Goal: Task Accomplishment & Management: Use online tool/utility

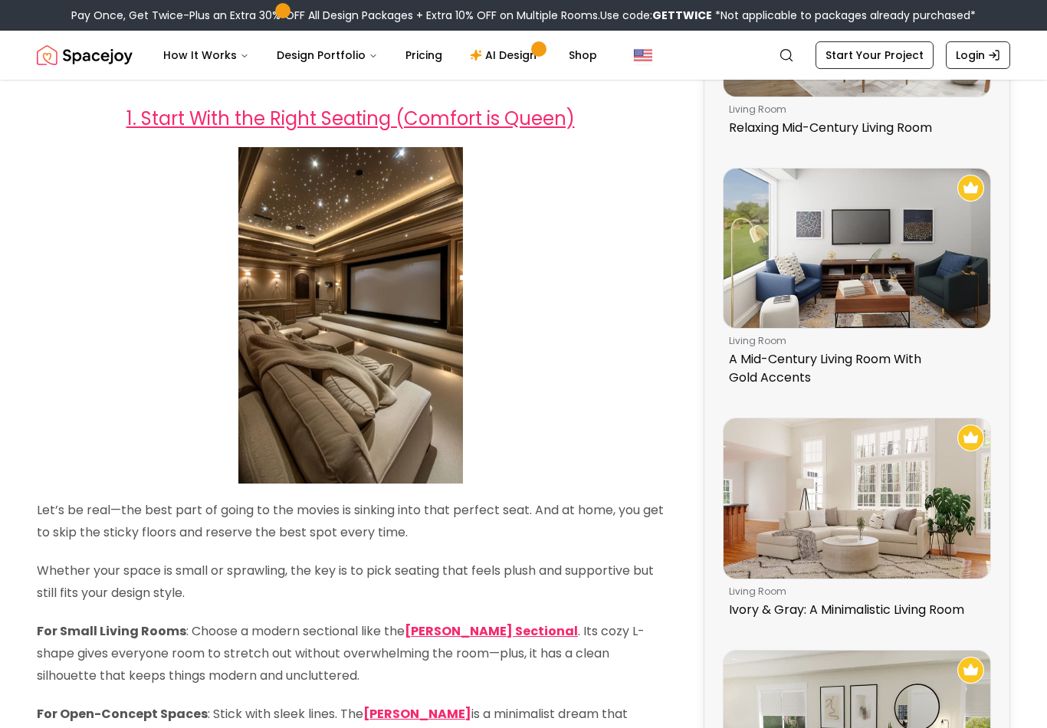
scroll to position [494, 0]
click at [507, 51] on link "AI Design" at bounding box center [505, 55] width 96 height 31
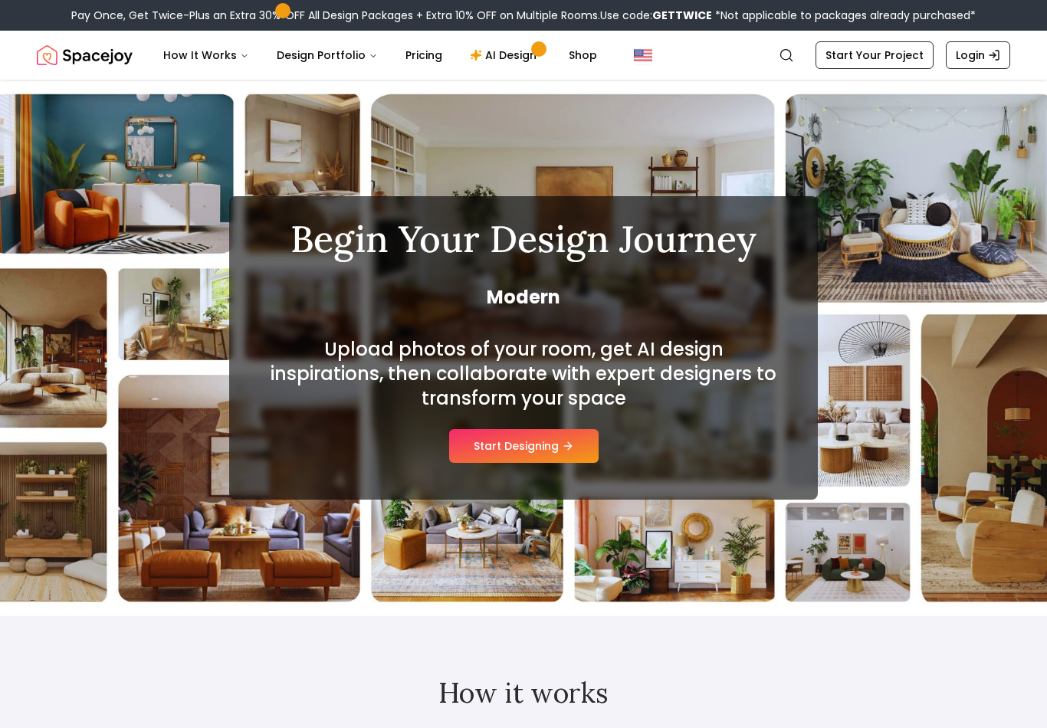
click at [548, 441] on button "Start Designing" at bounding box center [523, 446] width 149 height 34
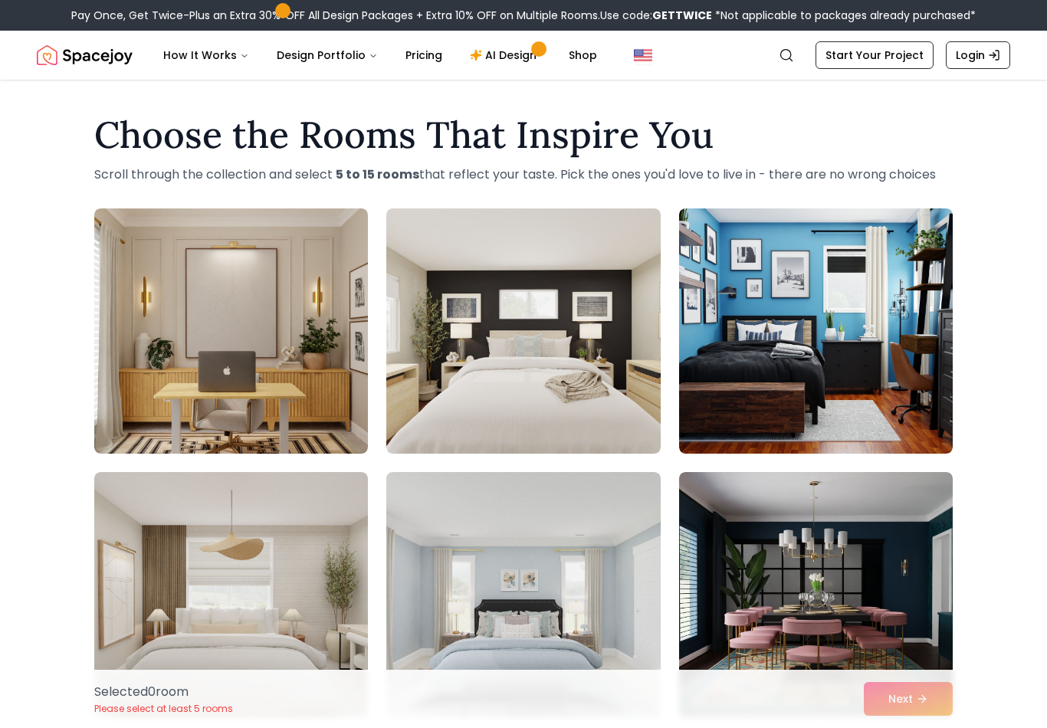
click at [890, 298] on img at bounding box center [816, 330] width 274 height 245
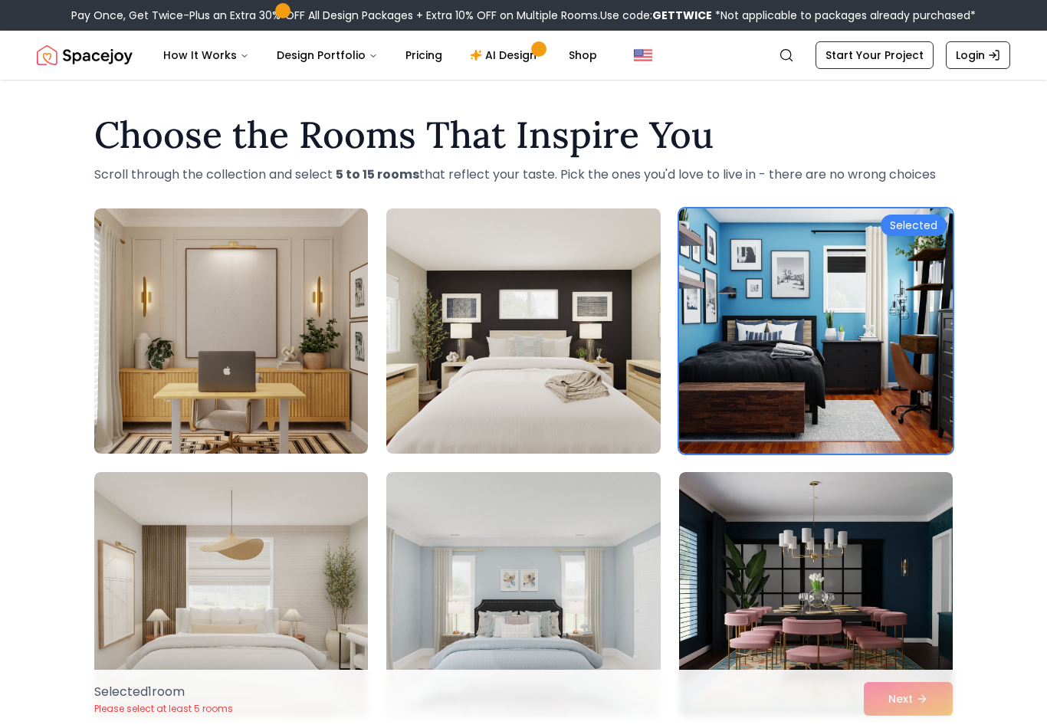
click at [895, 398] on img at bounding box center [816, 330] width 274 height 245
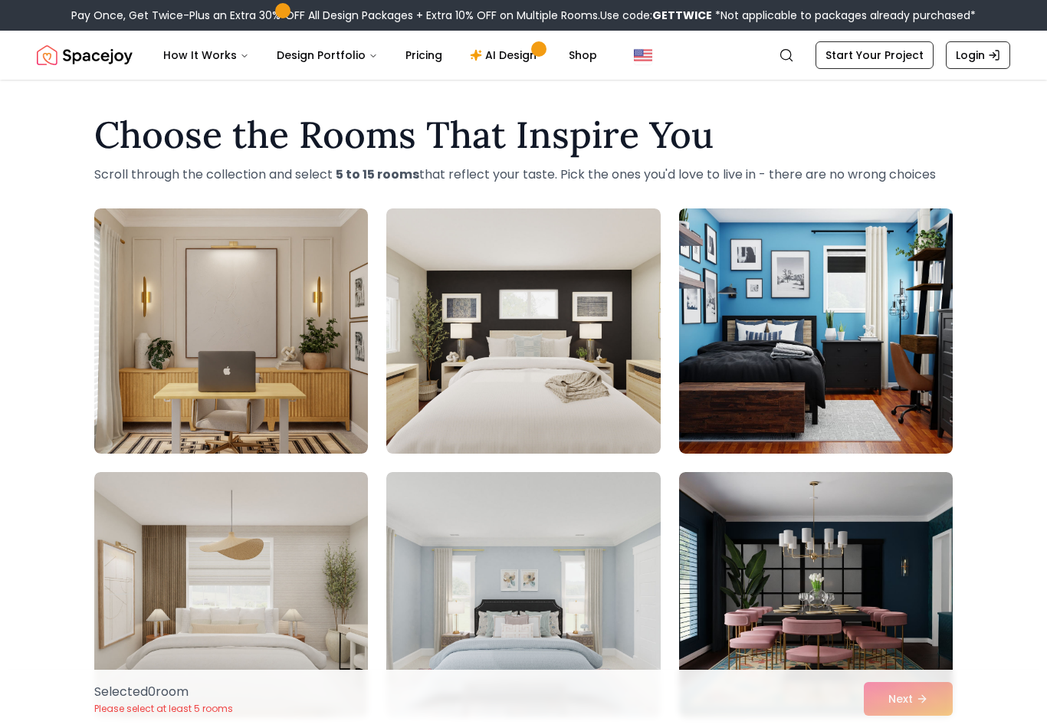
click at [880, 399] on img at bounding box center [816, 330] width 274 height 245
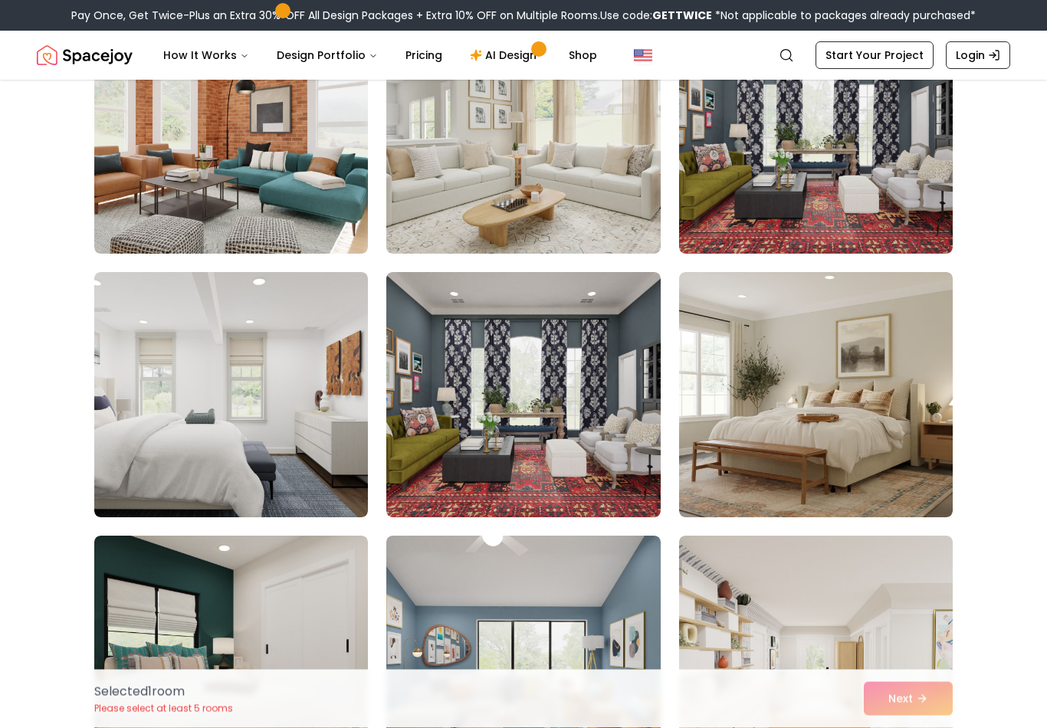
scroll to position [2578, 0]
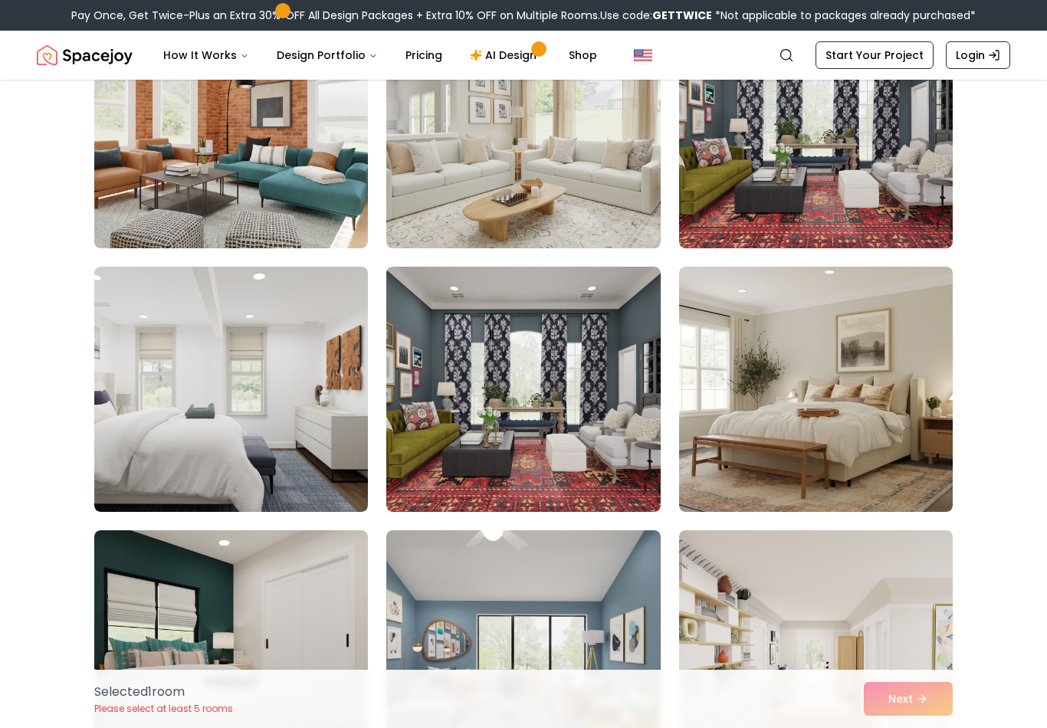
click at [585, 176] on img at bounding box center [523, 125] width 274 height 245
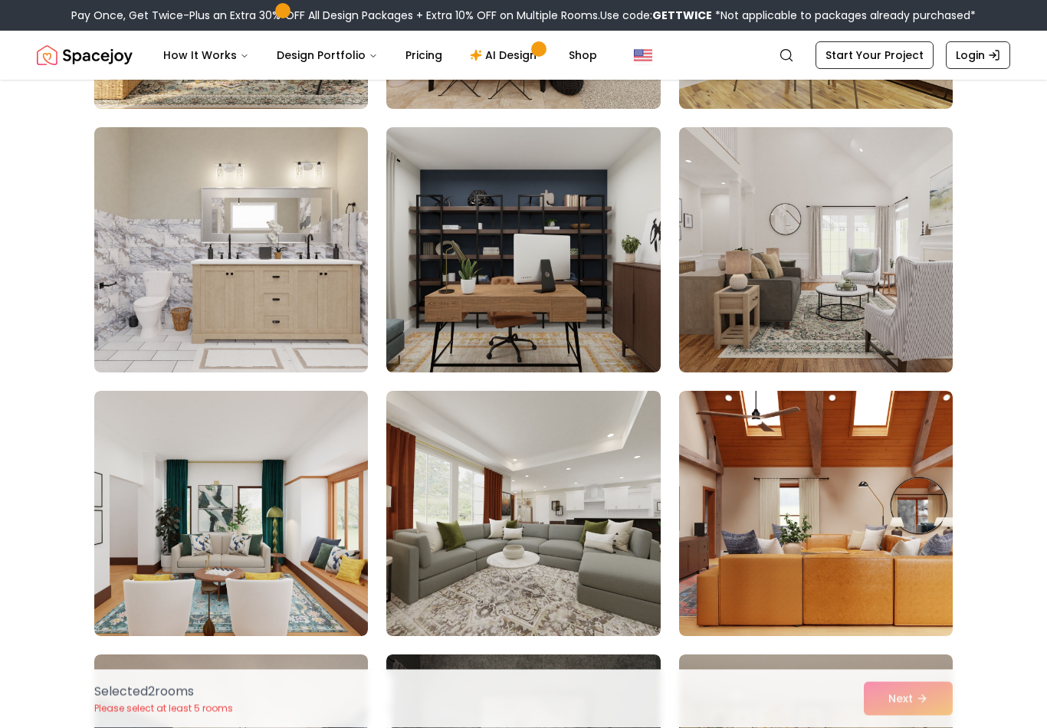
scroll to position [4293, 0]
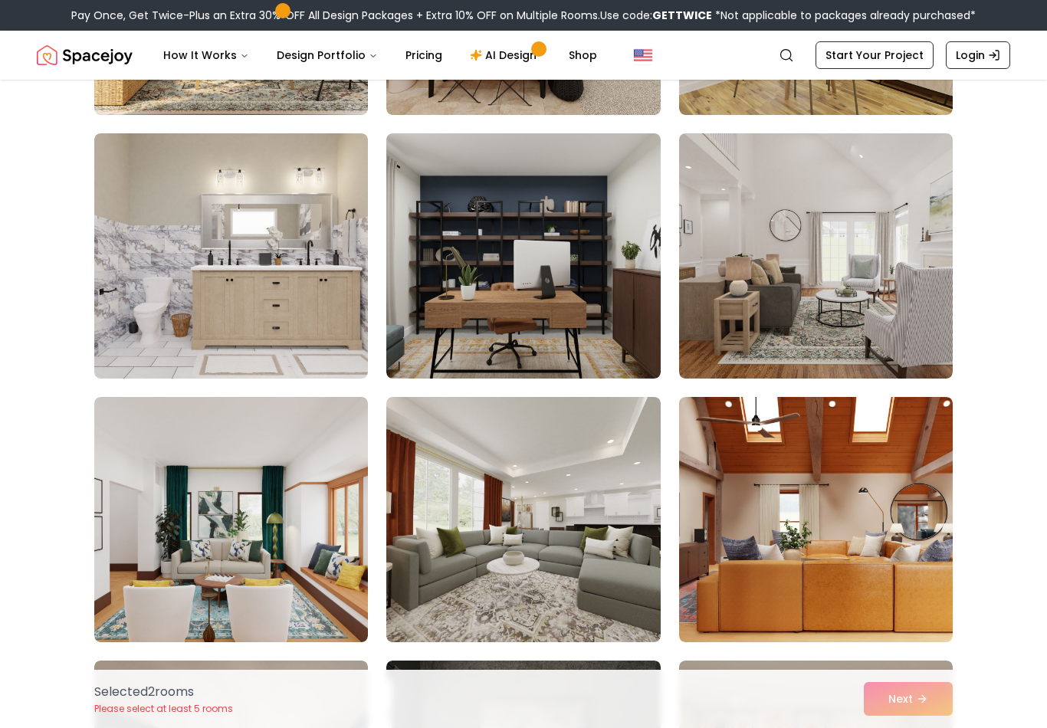
click at [563, 334] on img at bounding box center [523, 255] width 274 height 245
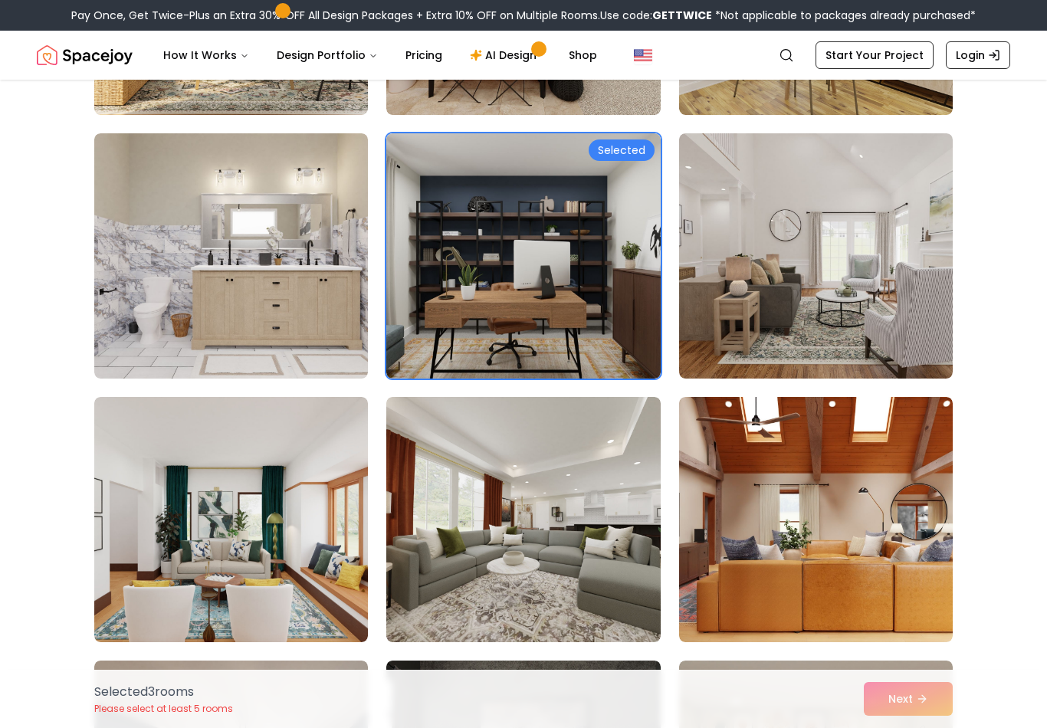
click at [261, 339] on img at bounding box center [231, 255] width 274 height 245
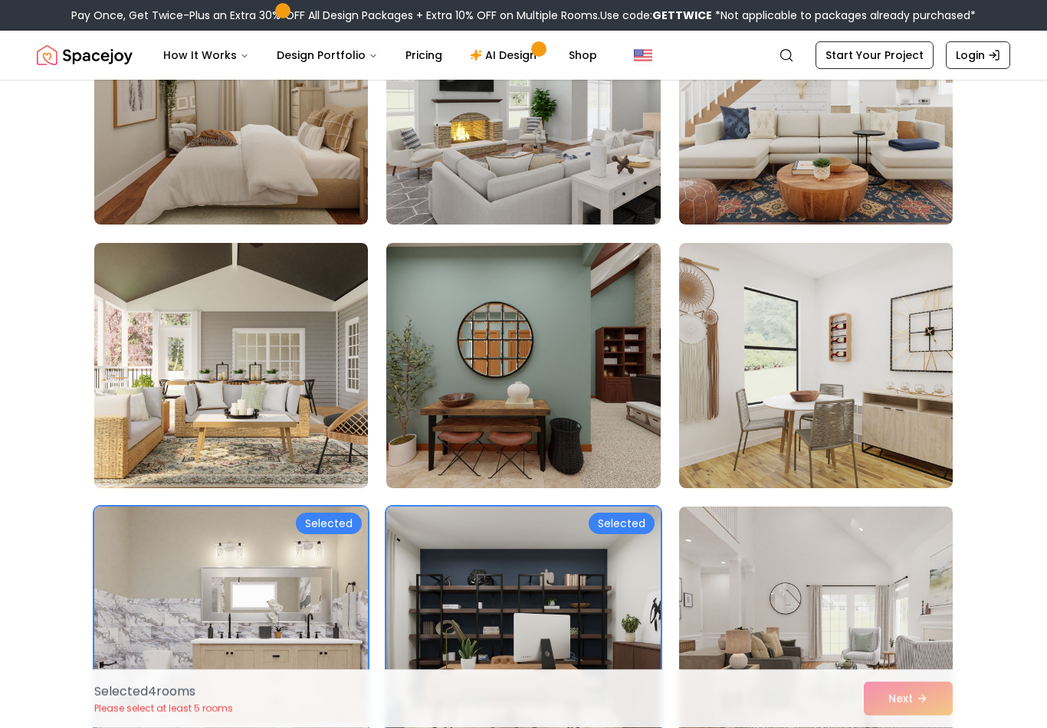
scroll to position [3919, 0]
click at [261, 434] on img at bounding box center [231, 365] width 274 height 245
click at [503, 398] on img at bounding box center [523, 365] width 274 height 245
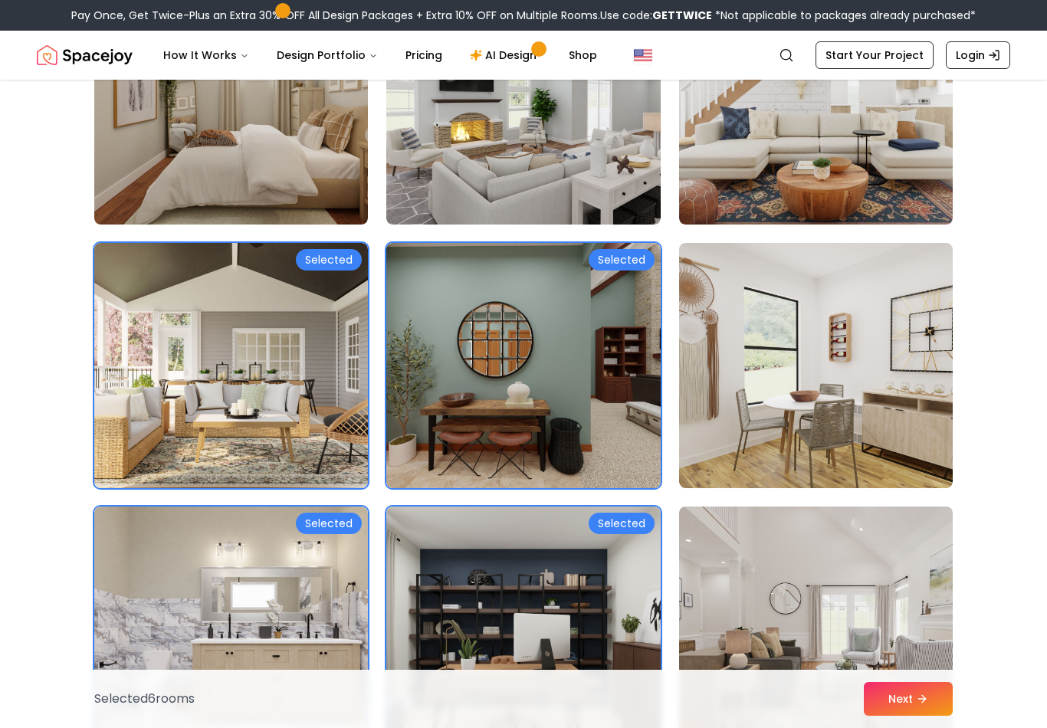
click at [796, 364] on img at bounding box center [816, 365] width 274 height 245
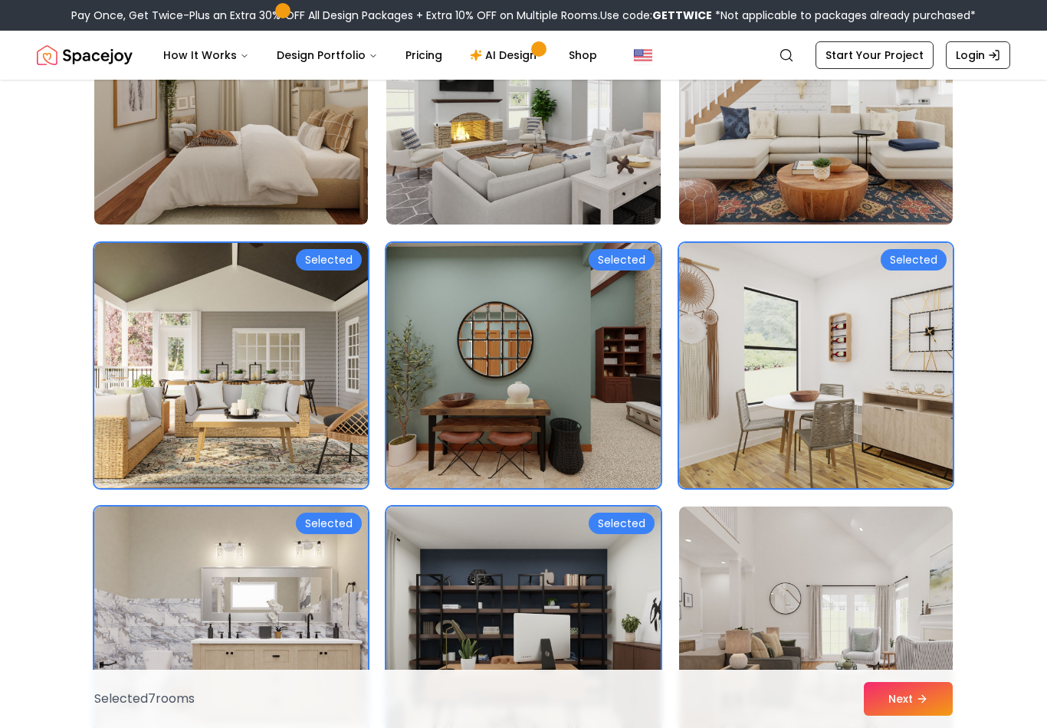
click at [846, 590] on img at bounding box center [816, 628] width 274 height 245
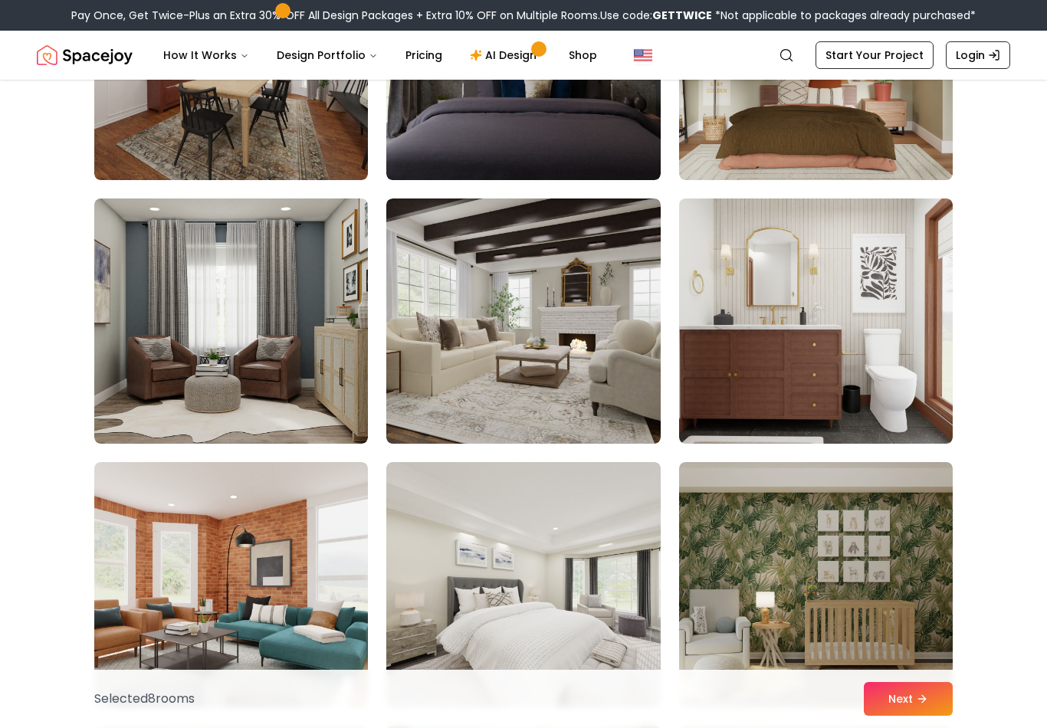
scroll to position [5023, 0]
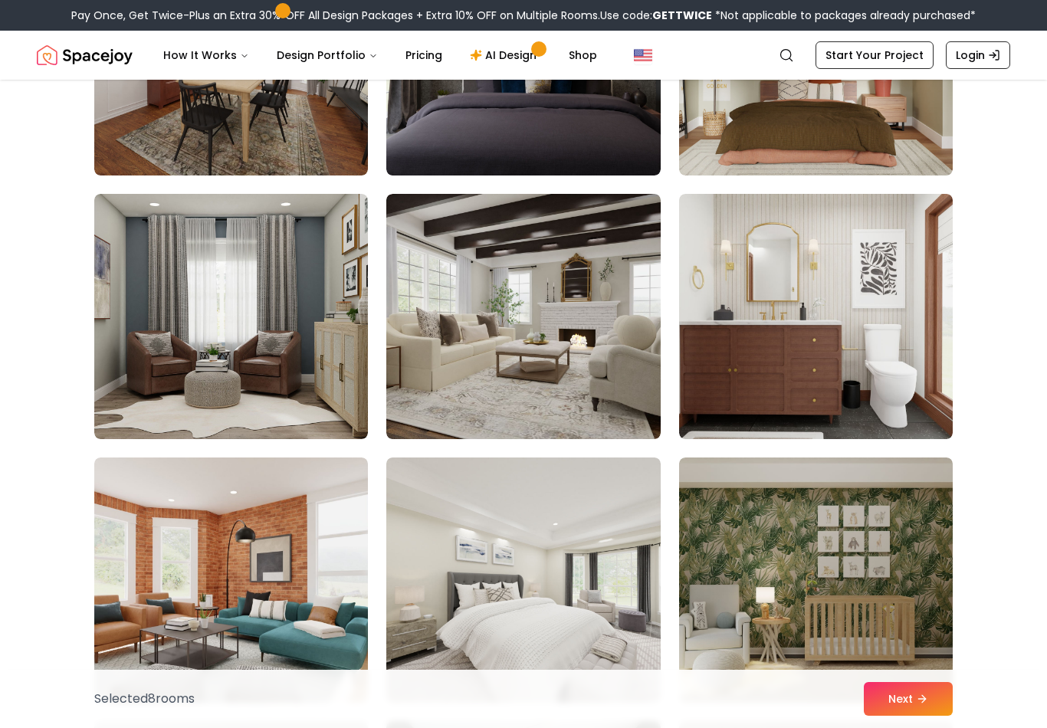
click at [518, 334] on img at bounding box center [523, 316] width 274 height 245
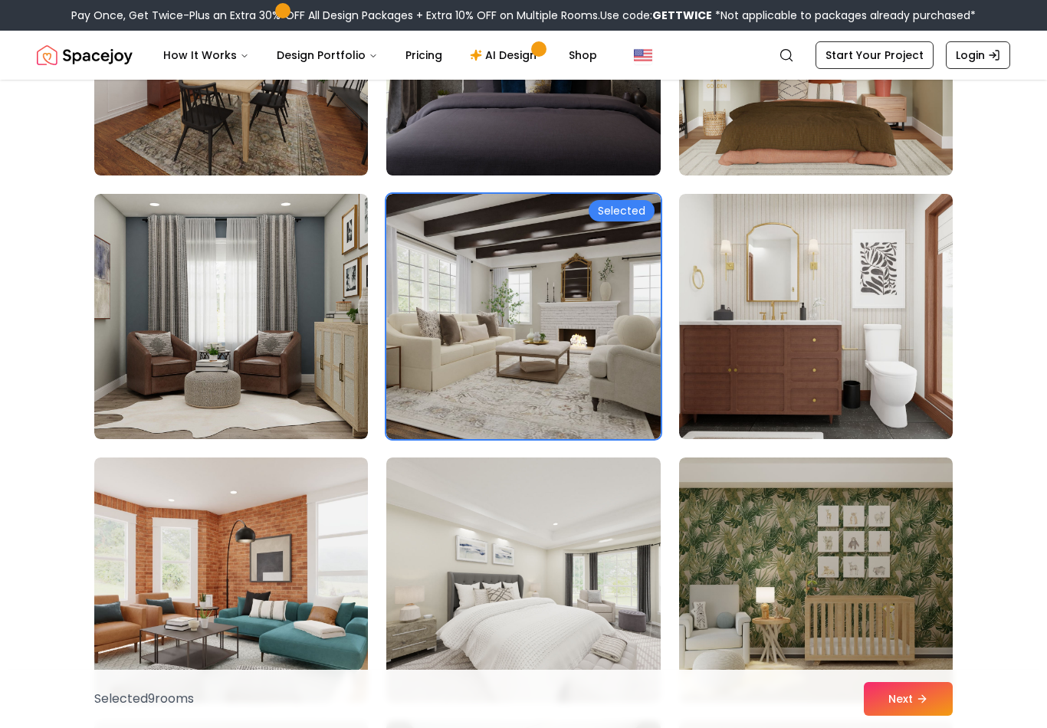
click at [788, 334] on img at bounding box center [816, 316] width 274 height 245
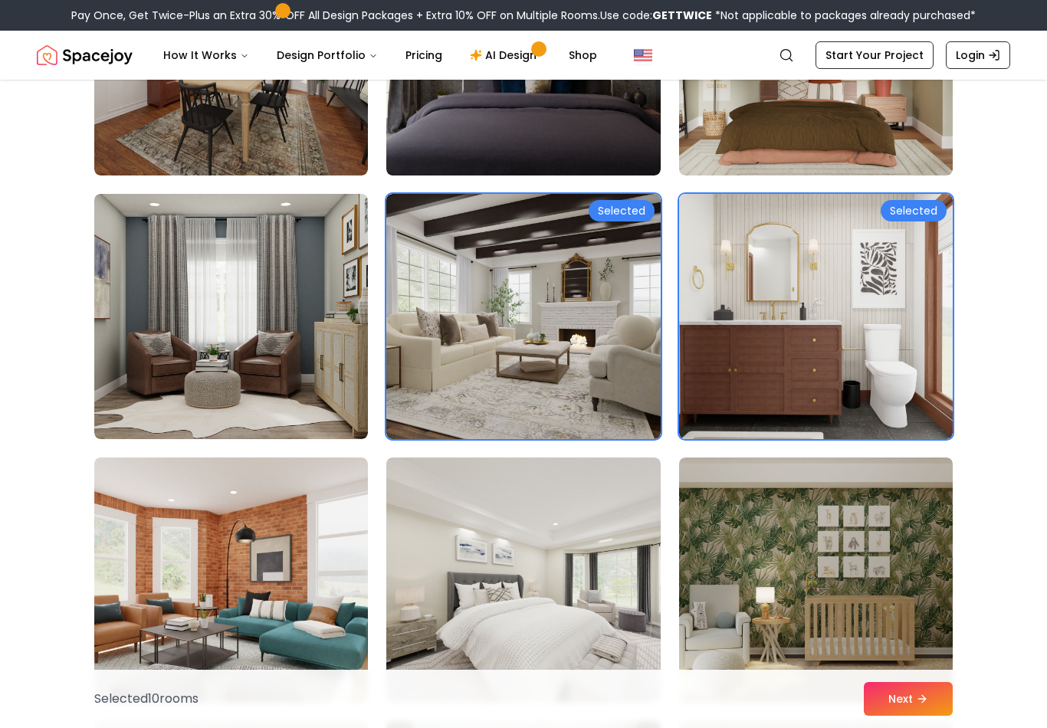
click at [225, 360] on img at bounding box center [231, 316] width 274 height 245
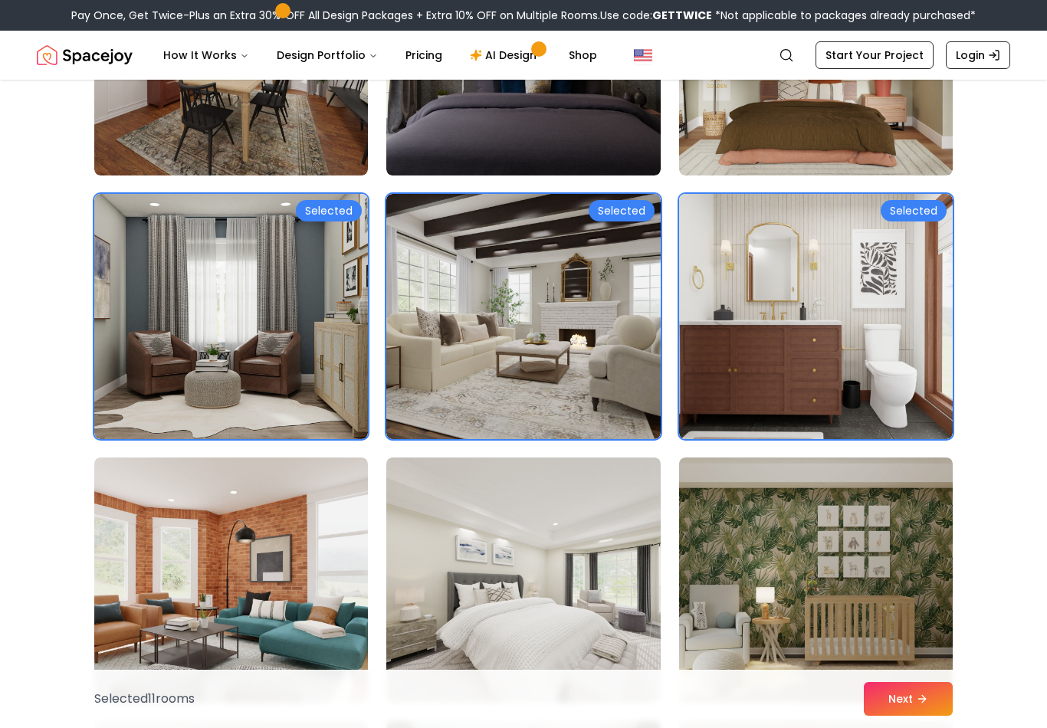
click at [344, 603] on img at bounding box center [231, 579] width 274 height 245
click at [513, 584] on img at bounding box center [523, 579] width 274 height 245
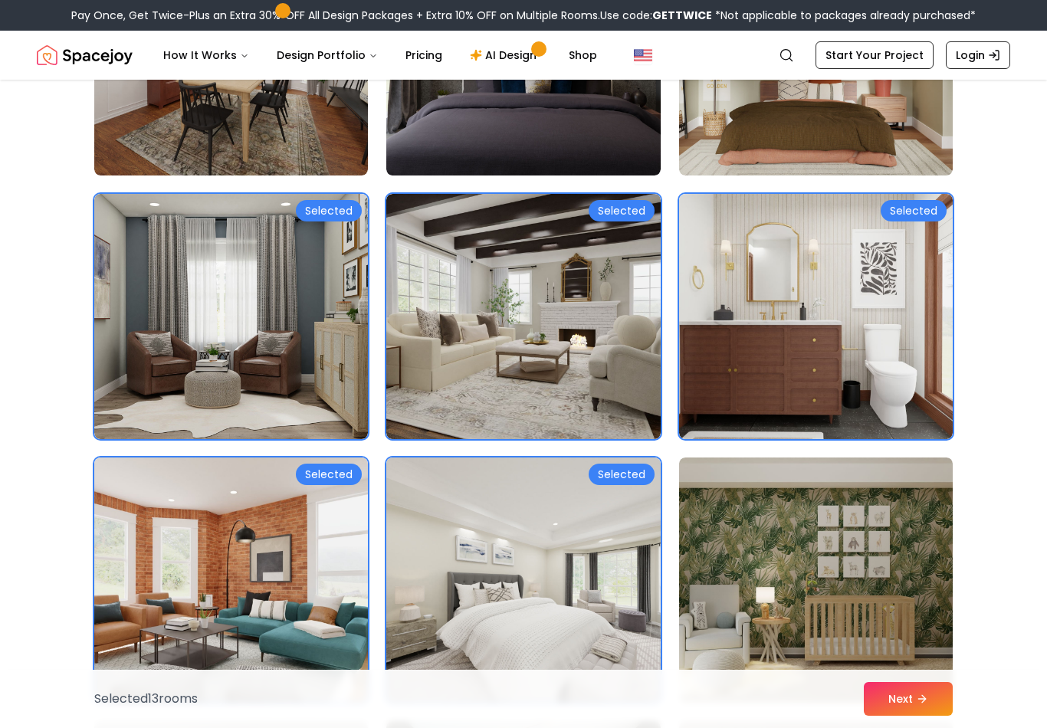
click at [810, 539] on img at bounding box center [816, 579] width 274 height 245
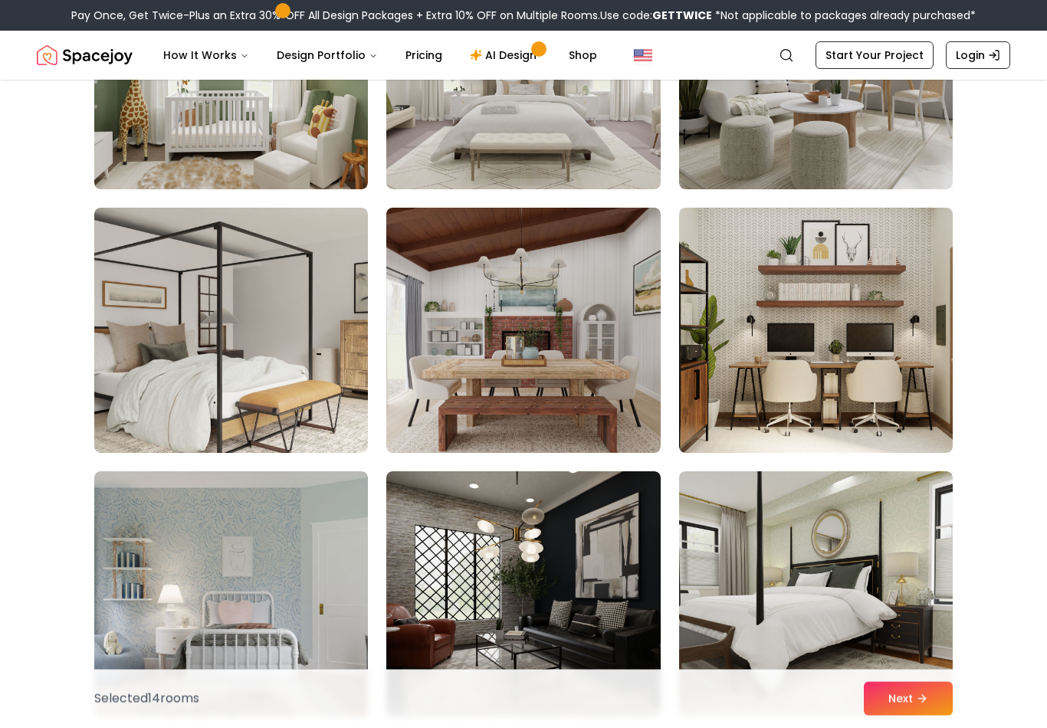
scroll to position [0, 0]
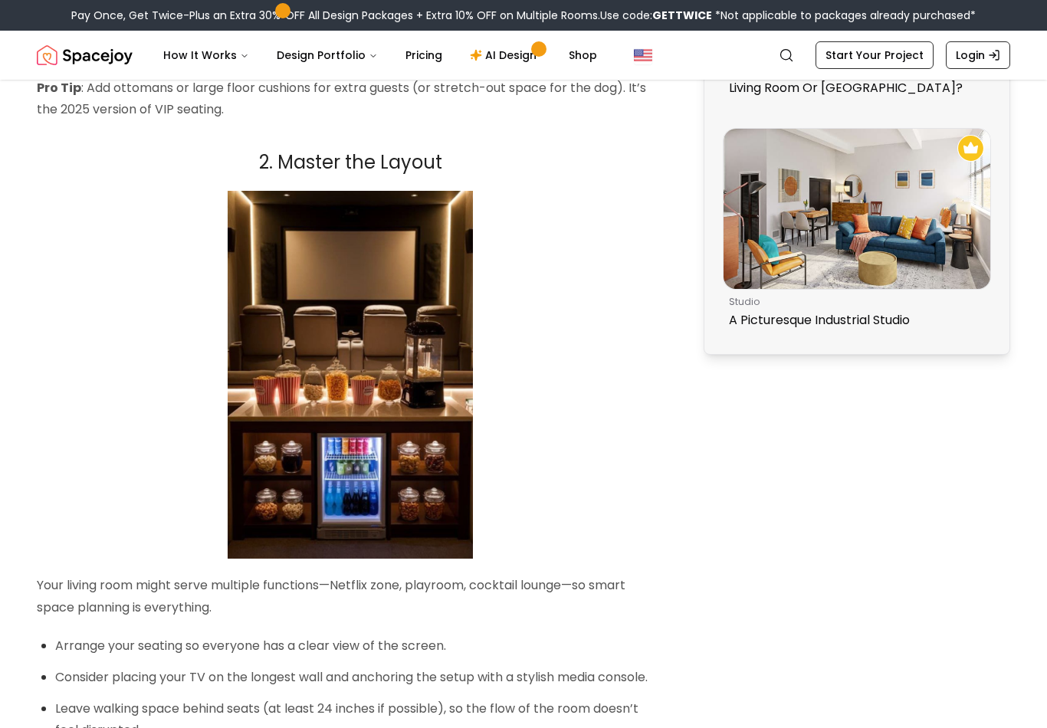
scroll to position [1285, 0]
click at [409, 430] on img at bounding box center [350, 375] width 245 height 368
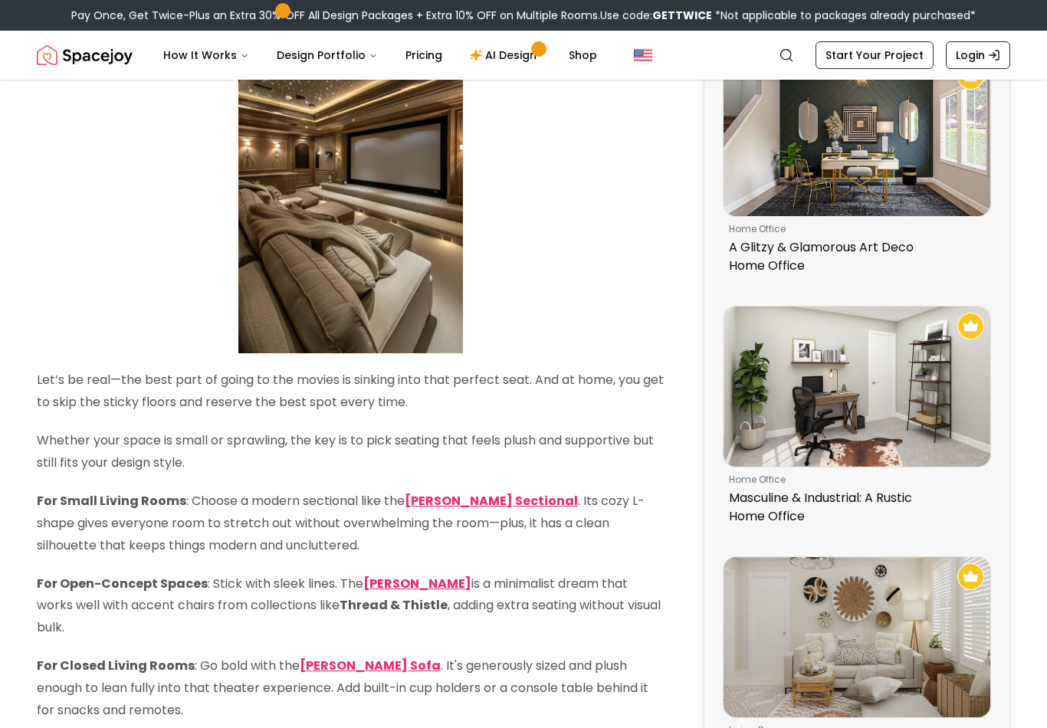
scroll to position [621, 0]
